Goal: Task Accomplishment & Management: Use online tool/utility

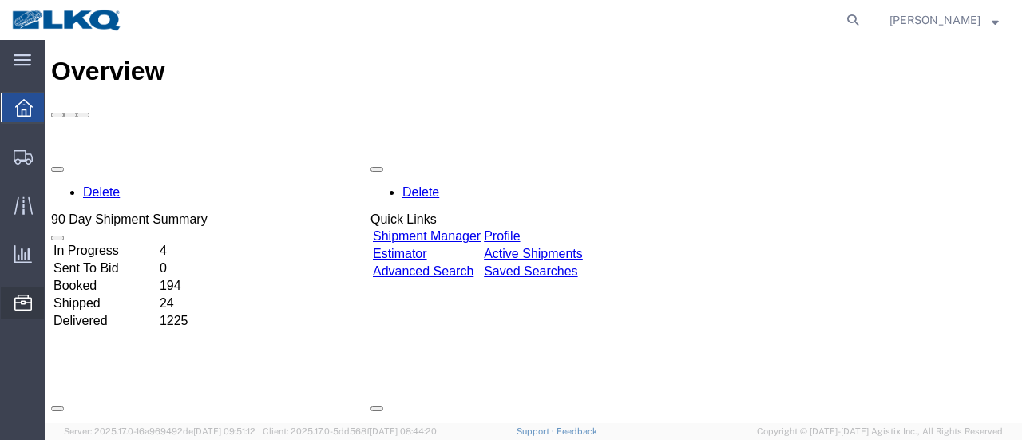
click at [0, 0] on span "Location Appointment" at bounding box center [0, 0] width 0 height 0
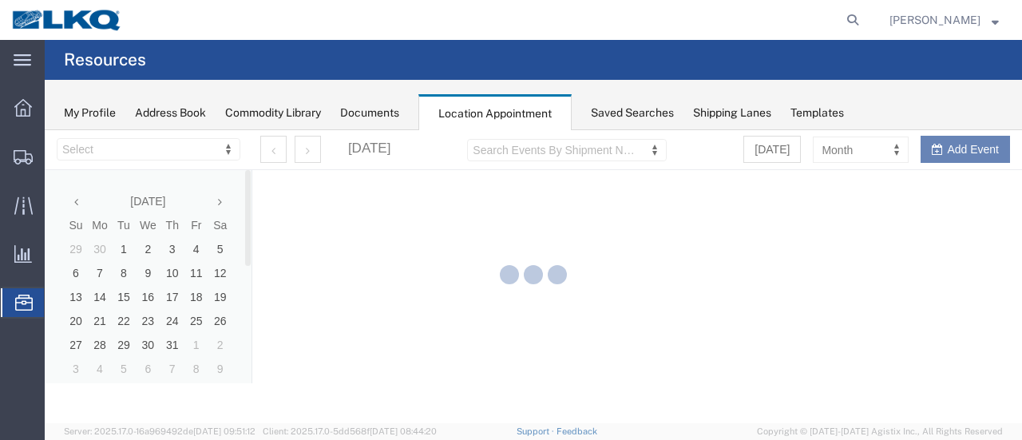
select select "28712"
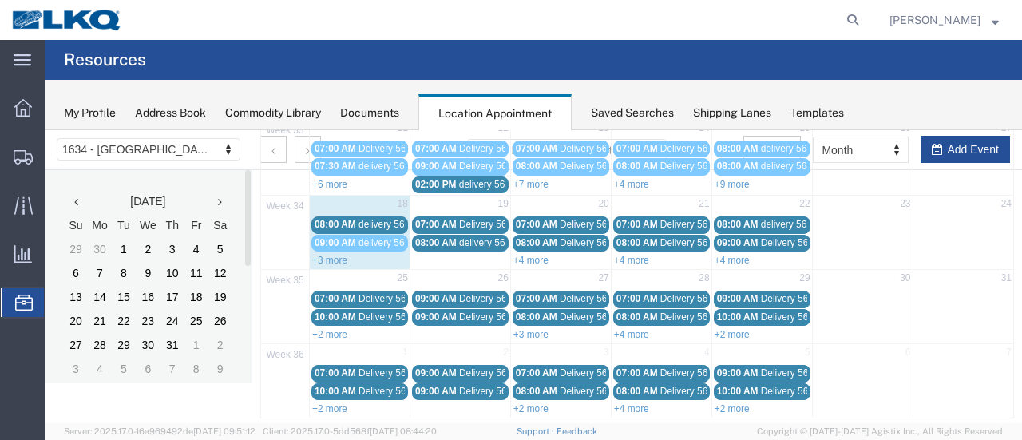
scroll to position [273, 0]
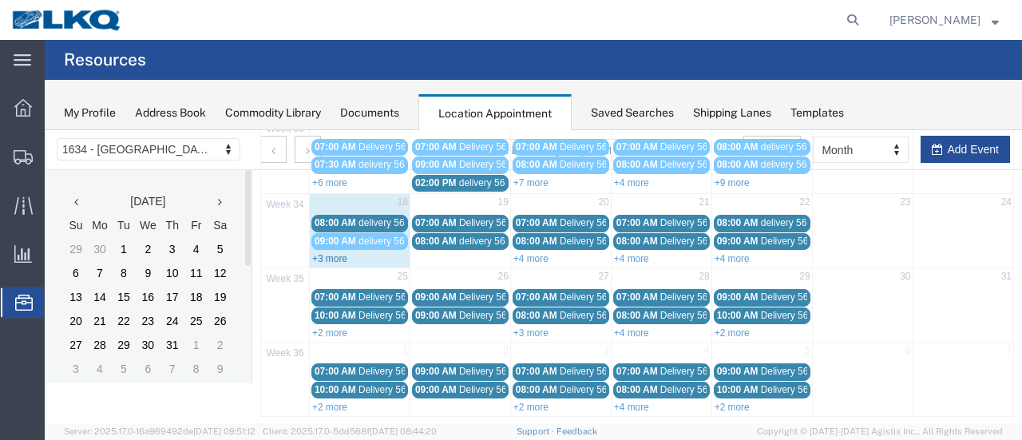
click at [334, 253] on link "+3 more" at bounding box center [329, 258] width 35 height 11
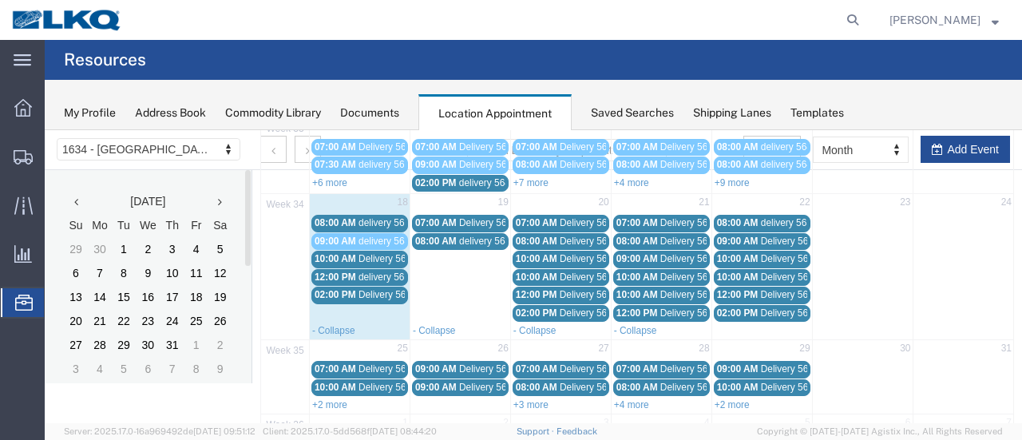
scroll to position [193, 0]
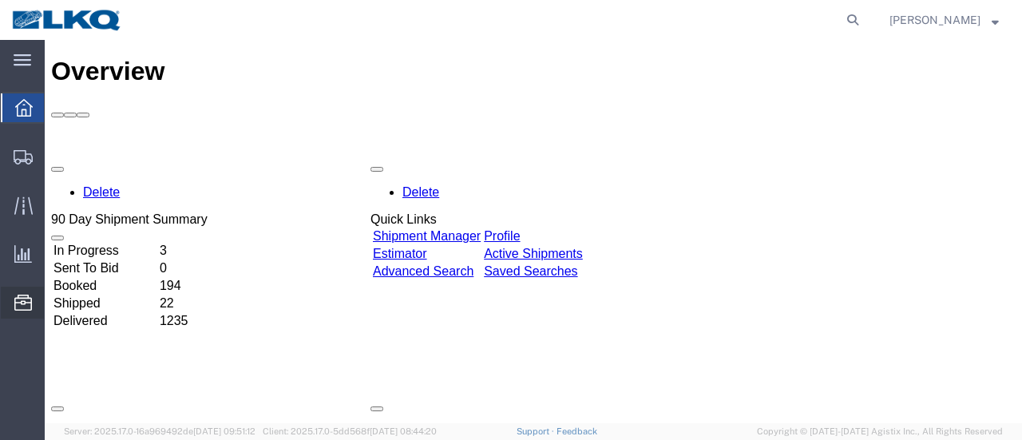
click at [0, 0] on span "Location Appointment" at bounding box center [0, 0] width 0 height 0
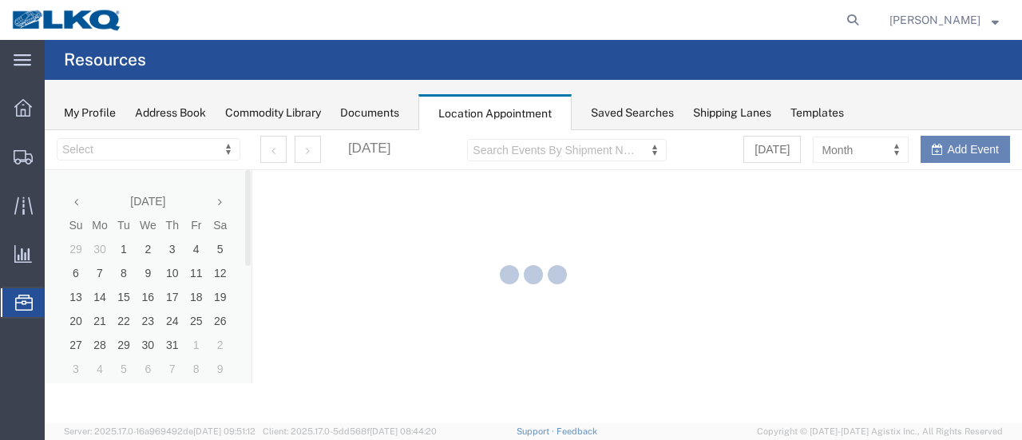
select select "28712"
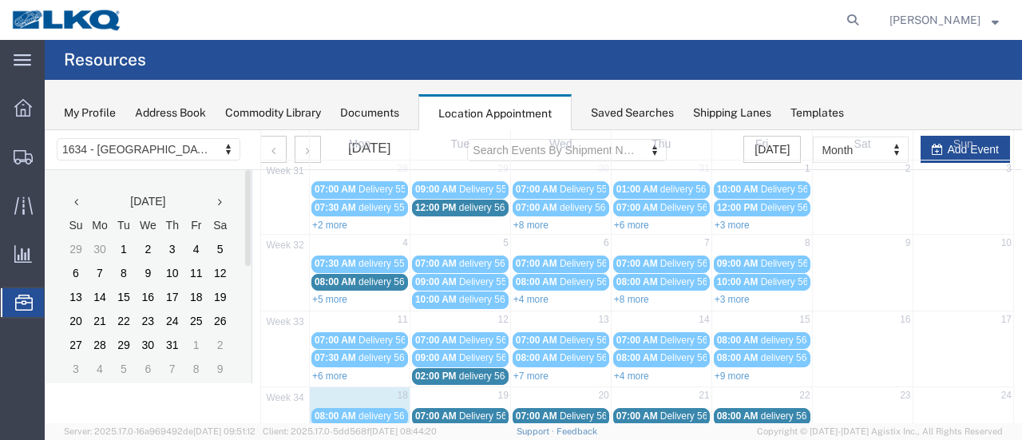
scroll to position [160, 0]
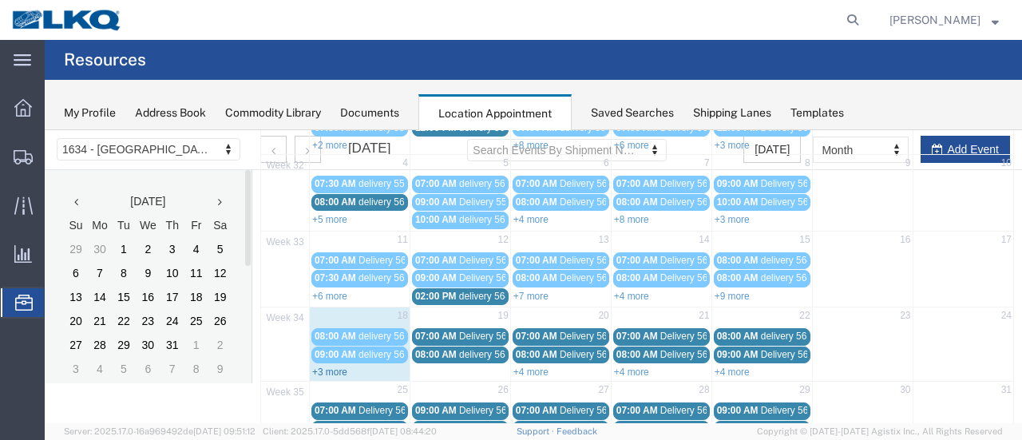
click at [335, 366] on link "+3 more" at bounding box center [329, 371] width 35 height 11
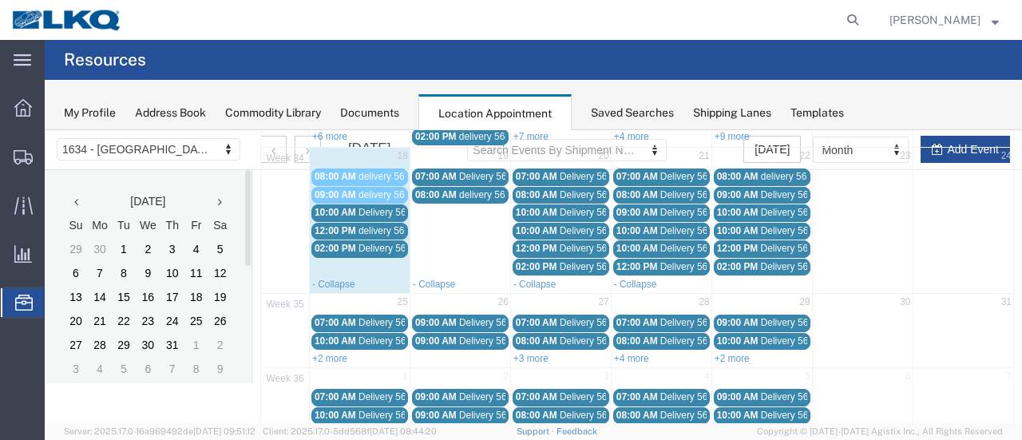
scroll to position [239, 0]
